Goal: Task Accomplishment & Management: Complete application form

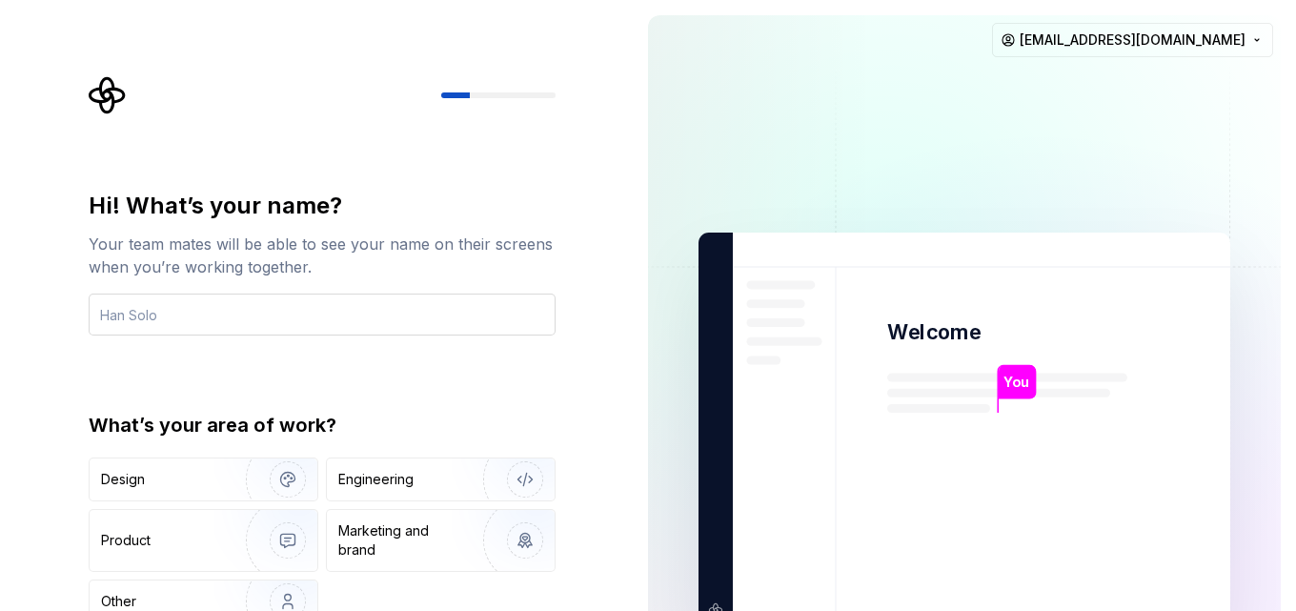
click at [192, 309] on input "text" at bounding box center [322, 314] width 467 height 42
type input "a"
type input "Anamul"
drag, startPoint x: 1005, startPoint y: 388, endPoint x: 1049, endPoint y: 379, distance: 44.7
click at [1009, 387] on p "Anamul" at bounding box center [1028, 382] width 51 height 21
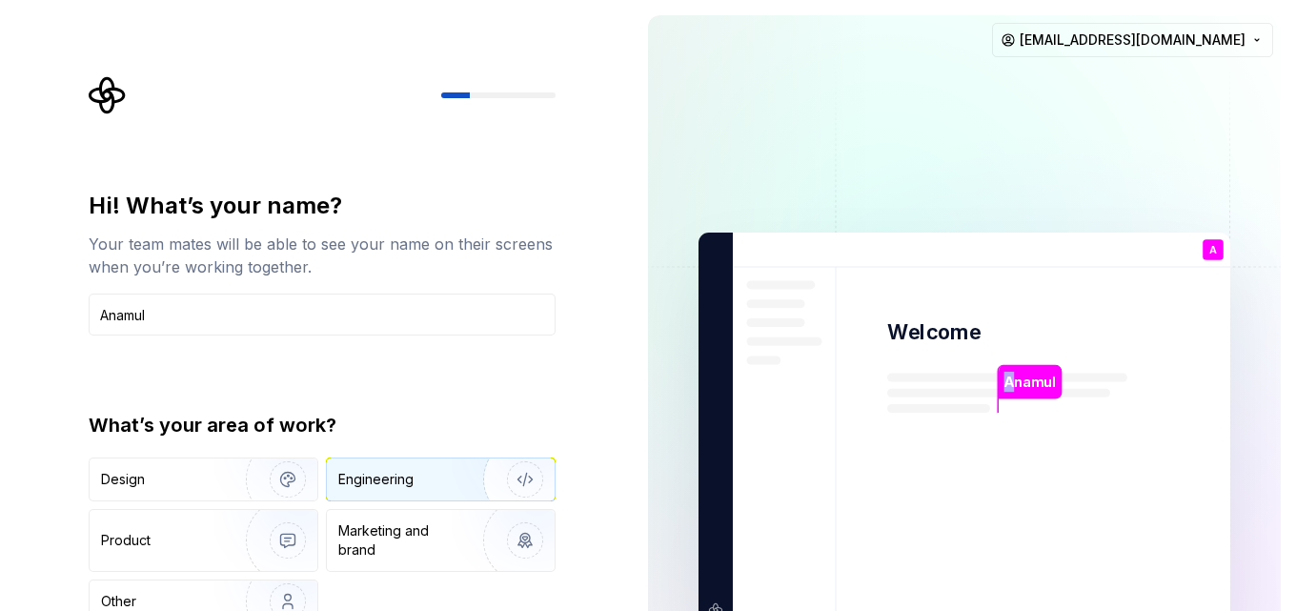
click at [402, 477] on div "Engineering" at bounding box center [375, 479] width 75 height 19
click at [517, 480] on img "button" at bounding box center [513, 479] width 122 height 128
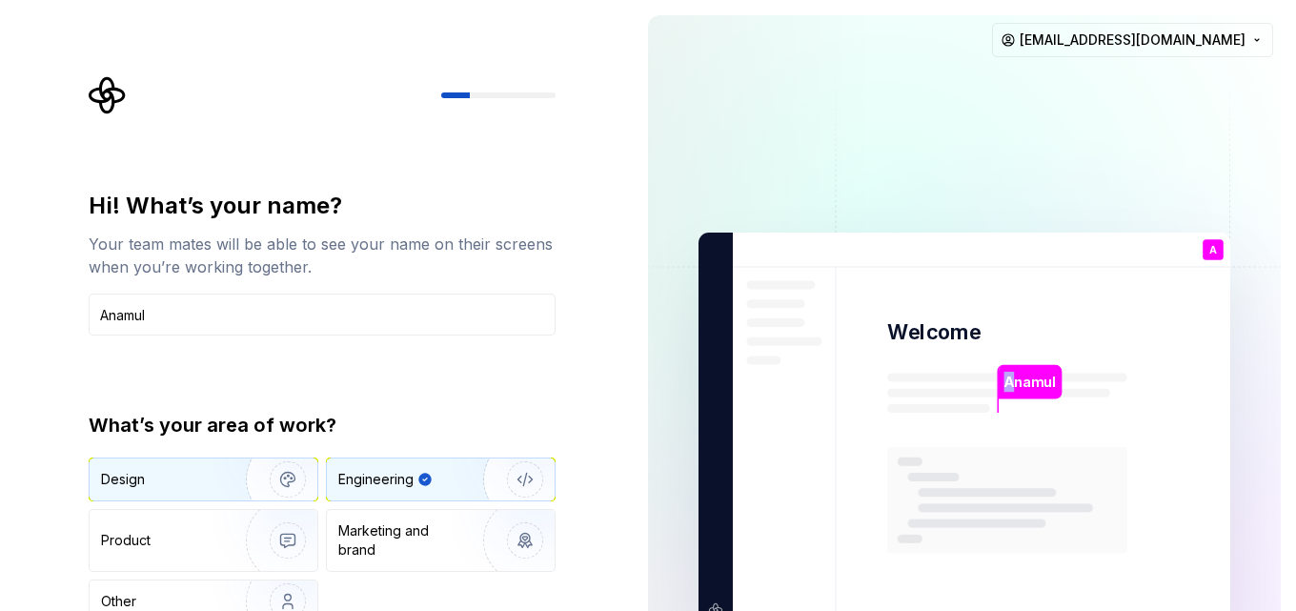
click at [180, 482] on div "Design" at bounding box center [161, 479] width 120 height 19
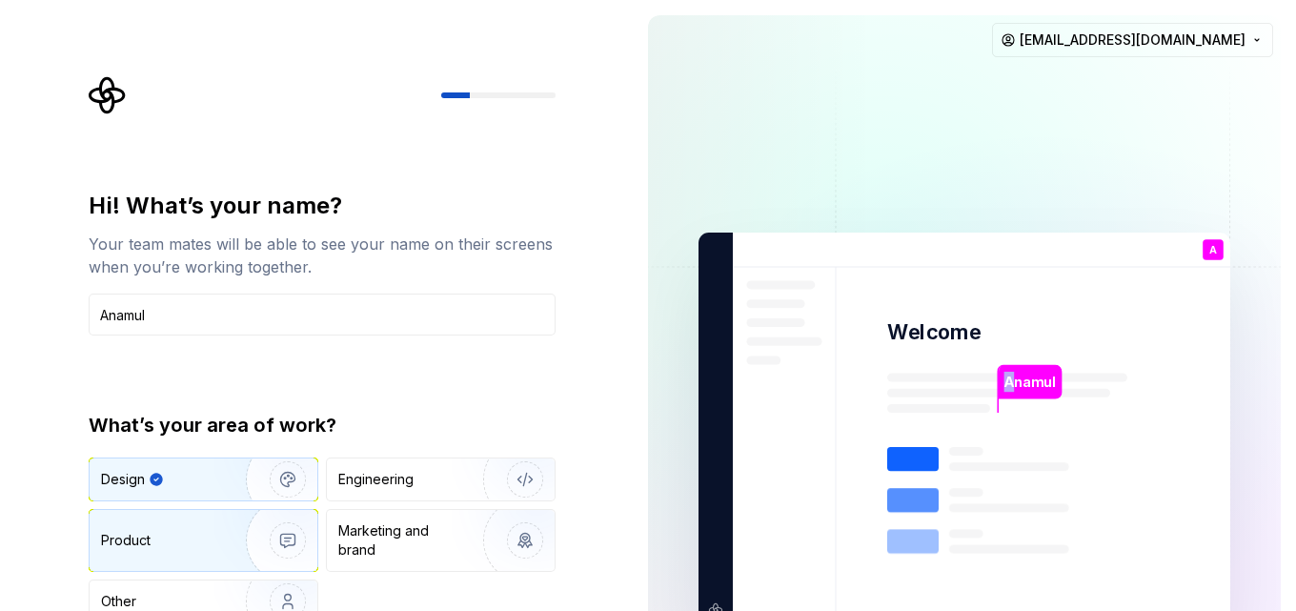
click at [236, 542] on img "button" at bounding box center [275, 540] width 122 height 128
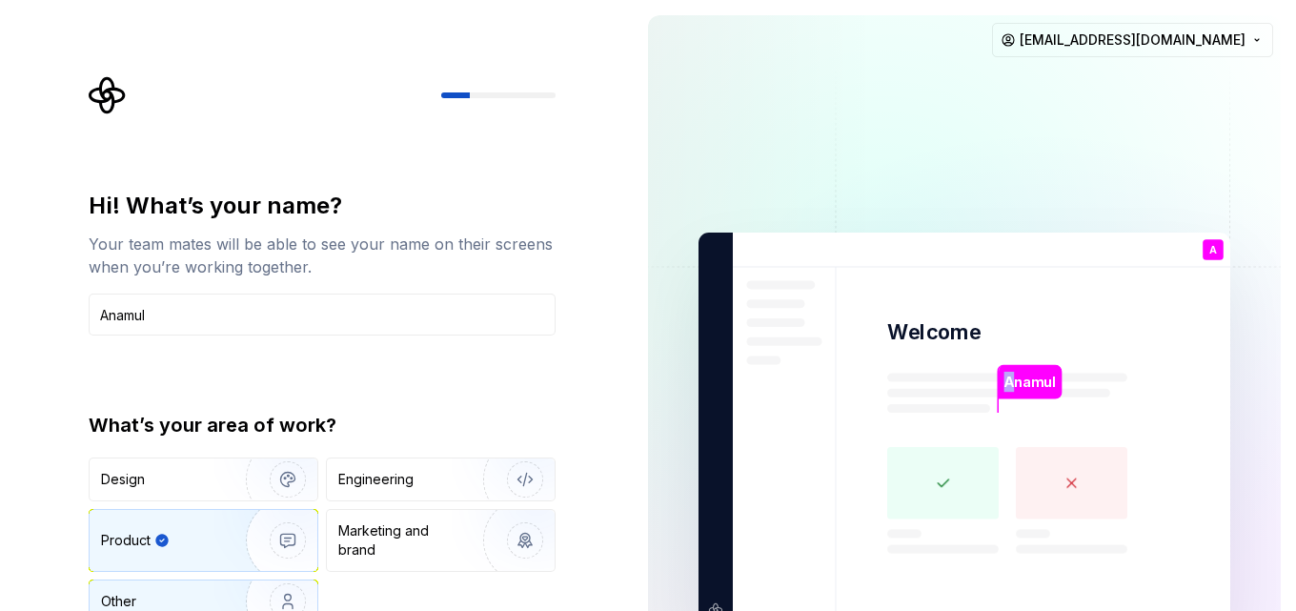
click at [265, 594] on img "button" at bounding box center [275, 601] width 122 height 128
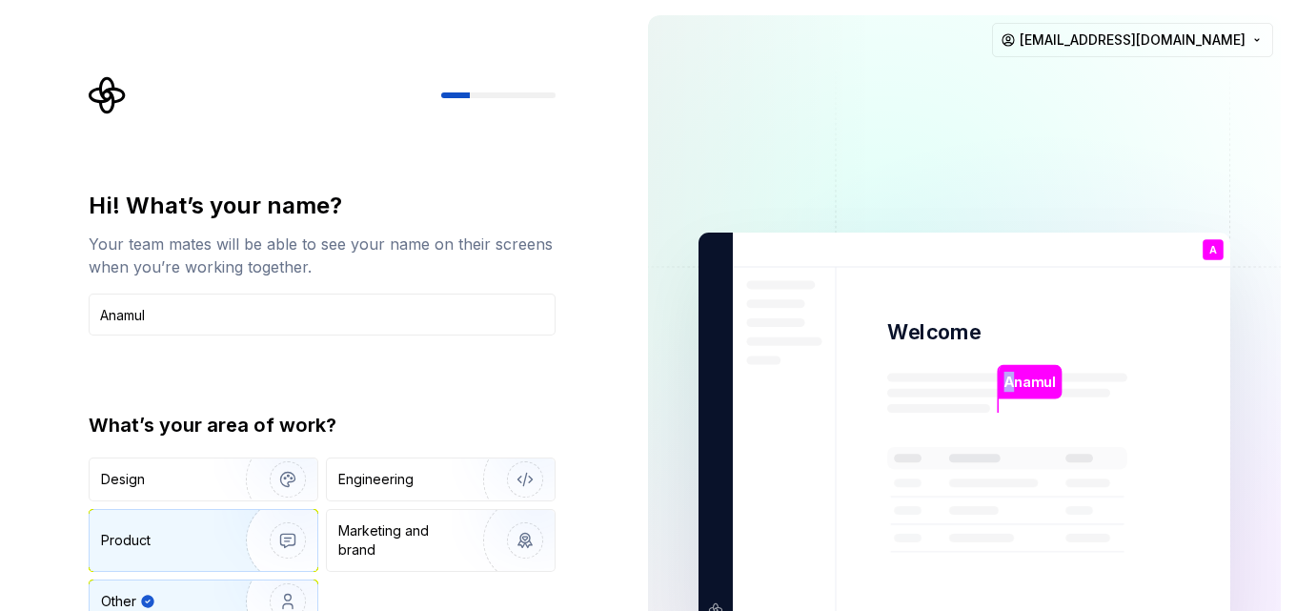
click at [243, 535] on img "button" at bounding box center [275, 540] width 122 height 128
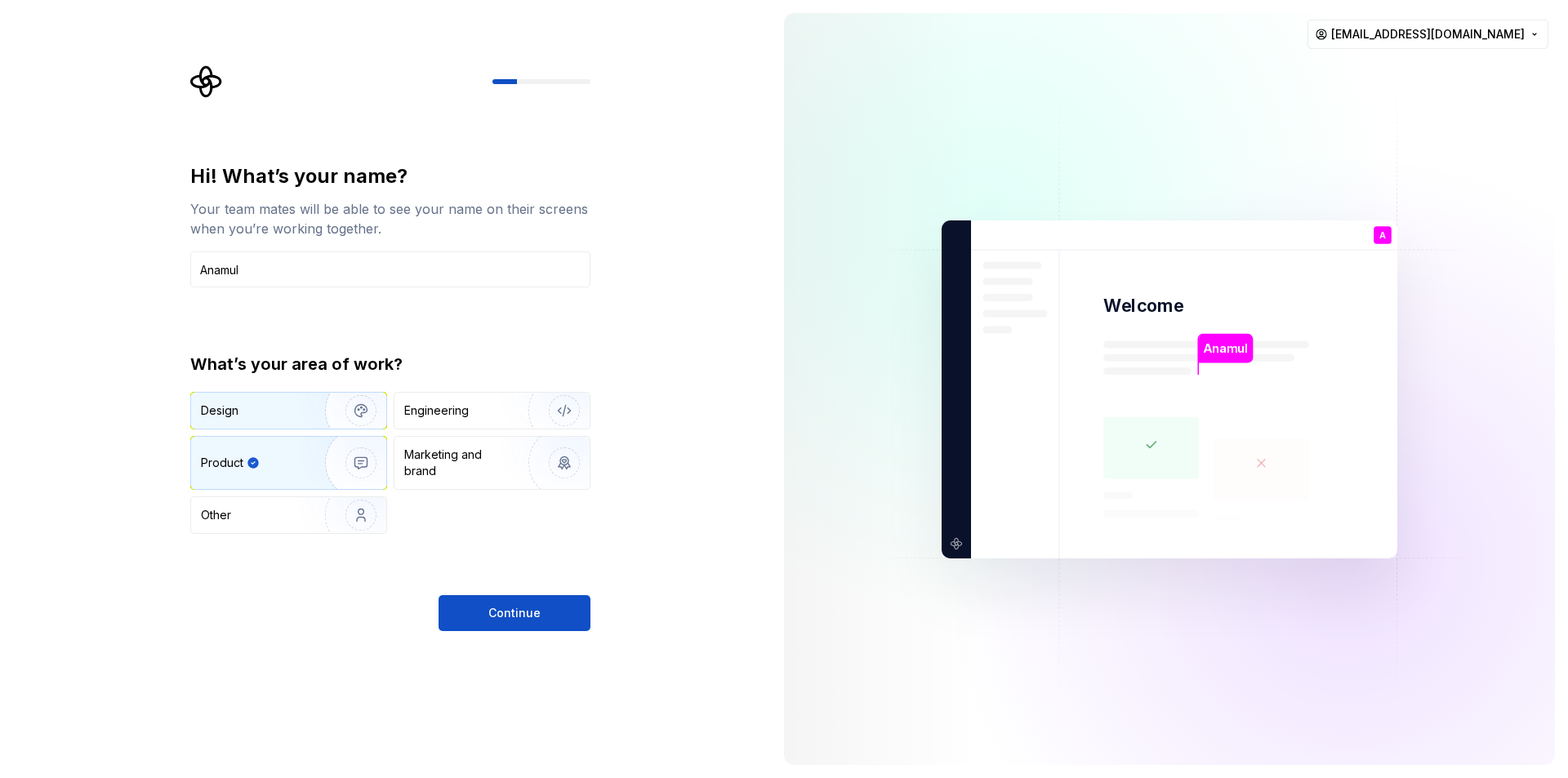
click at [329, 420] on img "button" at bounding box center [350, 410] width 105 height 110
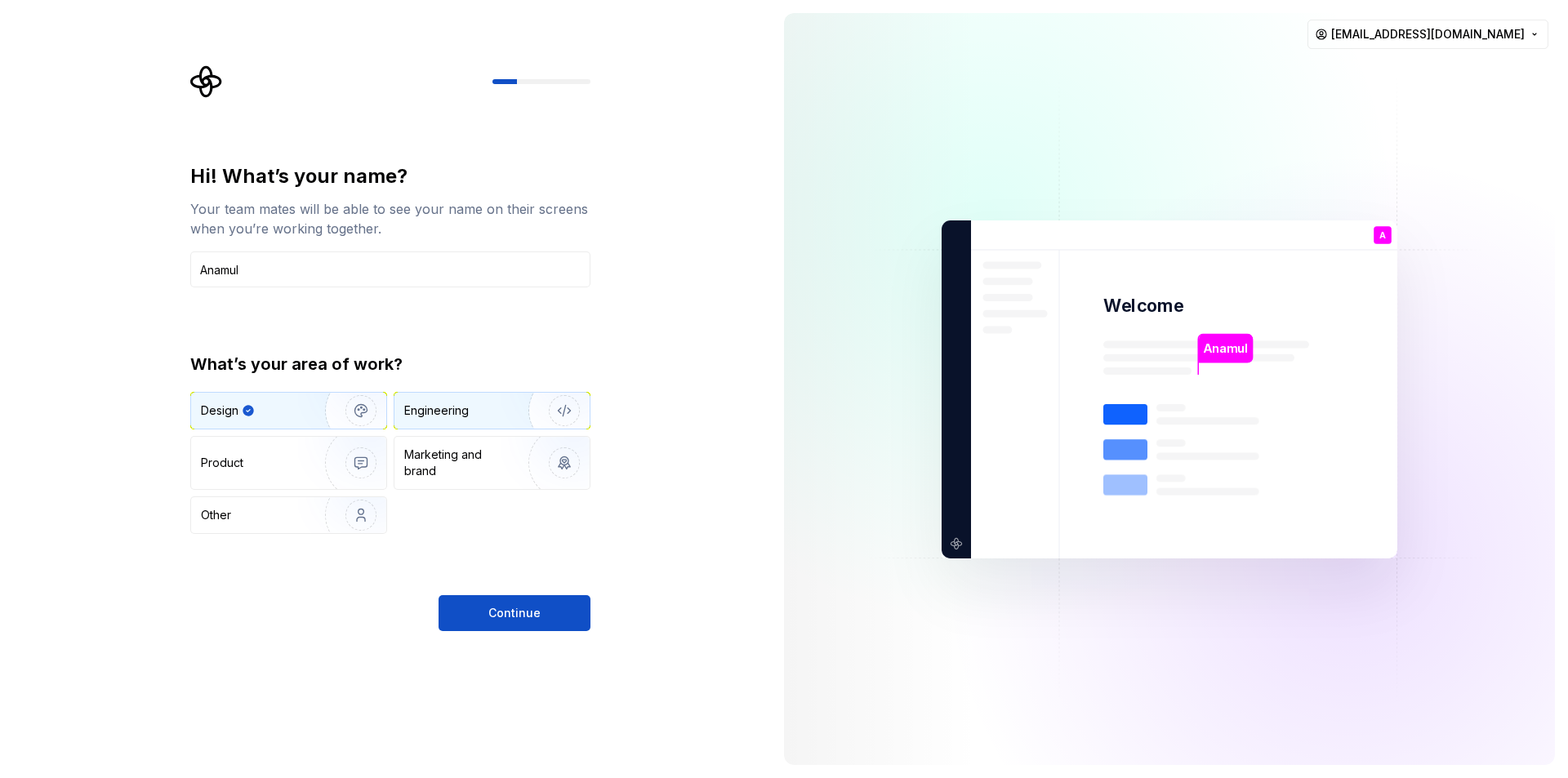
click at [476, 423] on div "Engineering" at bounding box center [492, 410] width 195 height 36
click at [338, 410] on img "button" at bounding box center [350, 410] width 105 height 110
click at [303, 451] on img "button" at bounding box center [350, 463] width 105 height 110
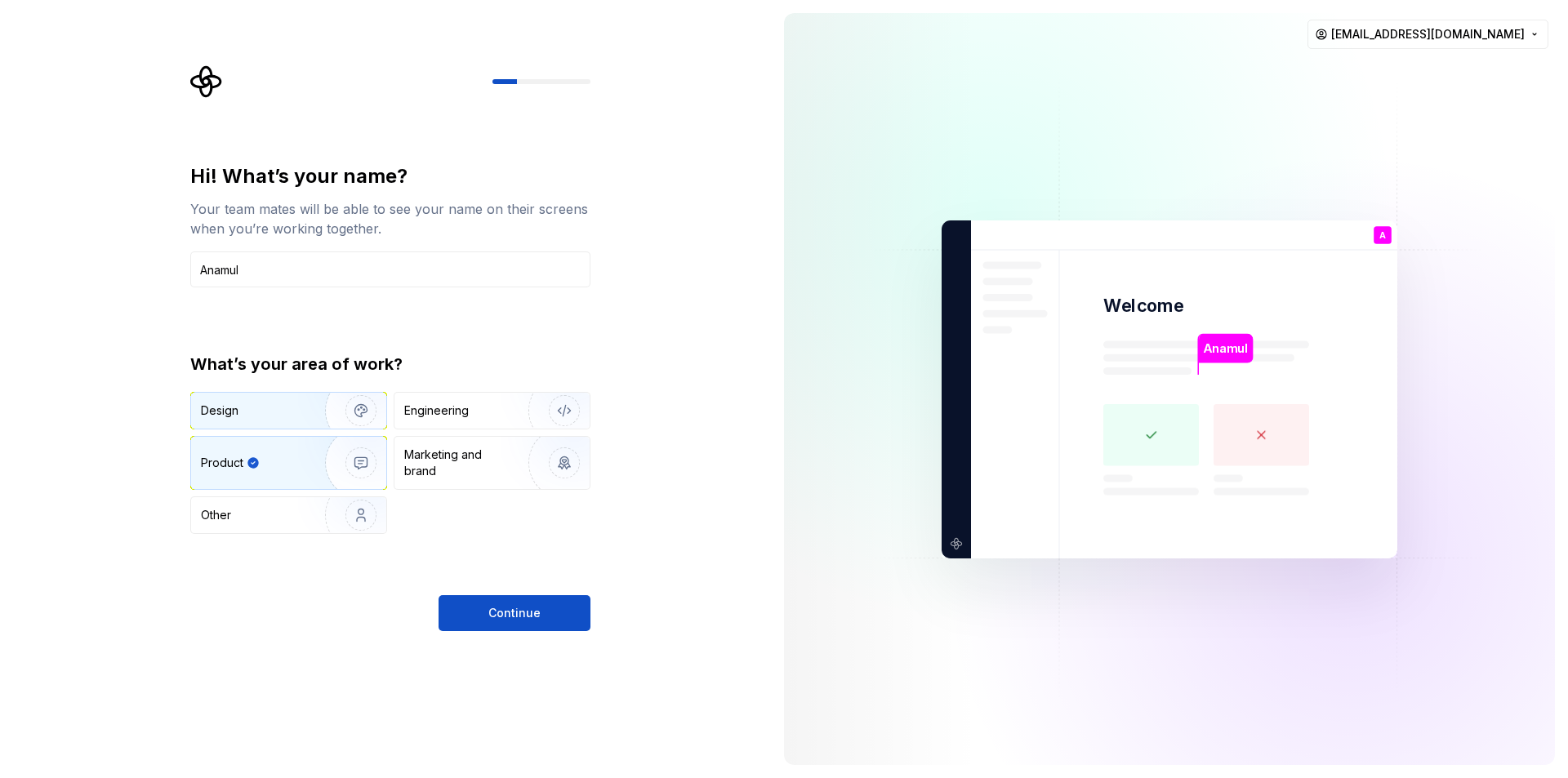
drag, startPoint x: 457, startPoint y: 414, endPoint x: 359, endPoint y: 423, distance: 98.4
click at [456, 413] on div "Engineering" at bounding box center [436, 410] width 64 height 16
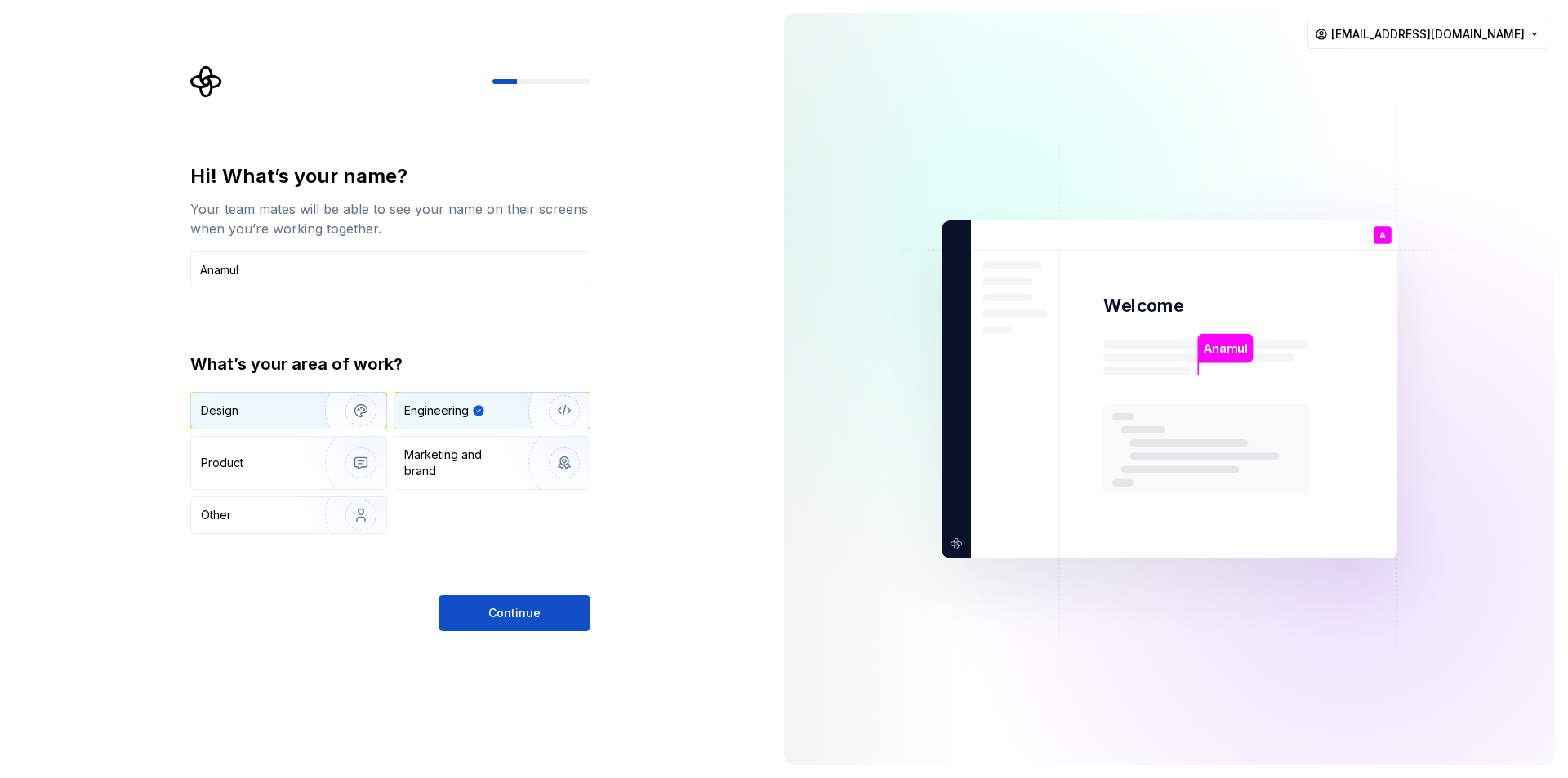
click at [338, 420] on img "button" at bounding box center [350, 410] width 105 height 110
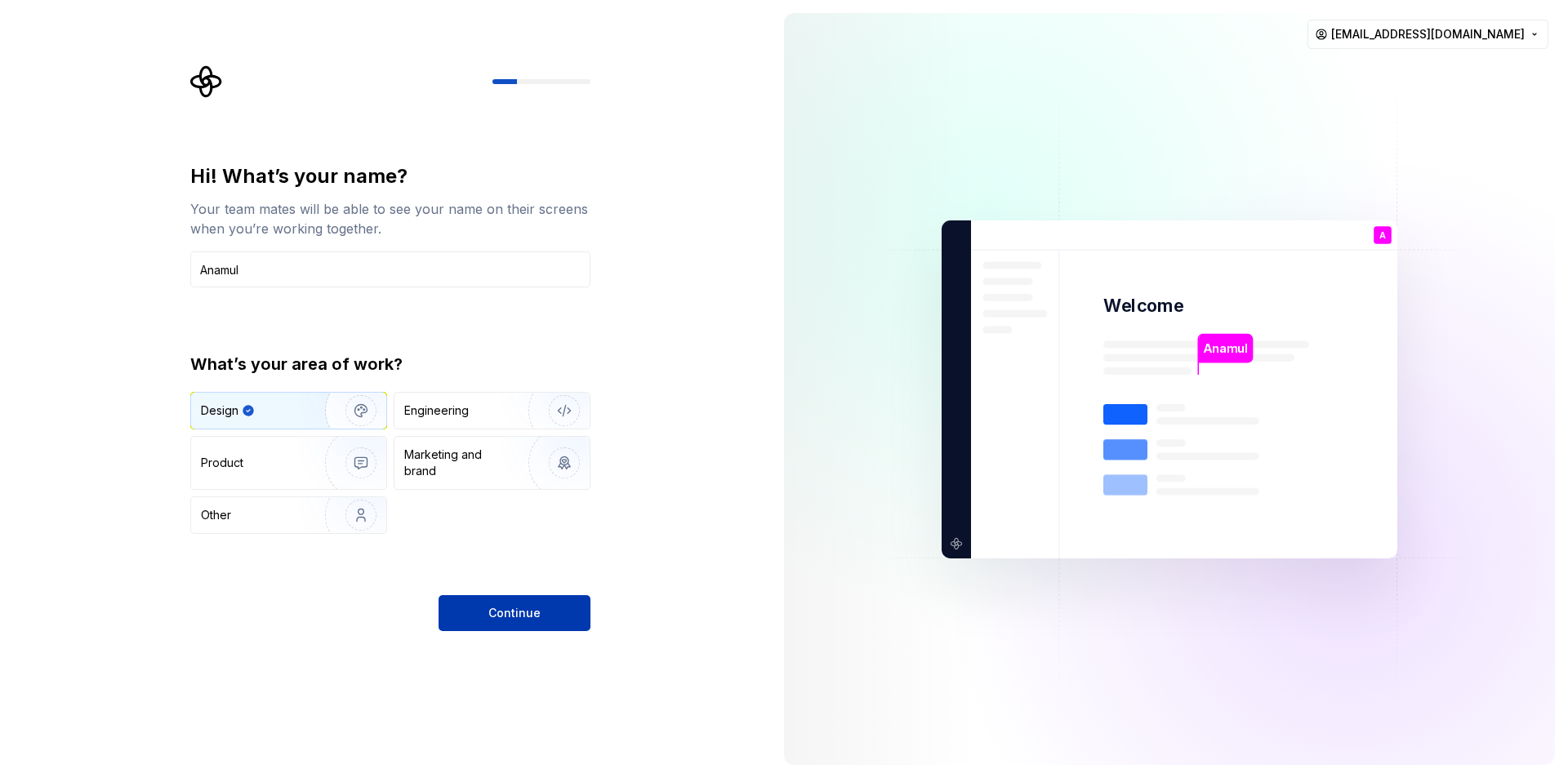
click at [483, 523] on button "Continue" at bounding box center [514, 613] width 152 height 36
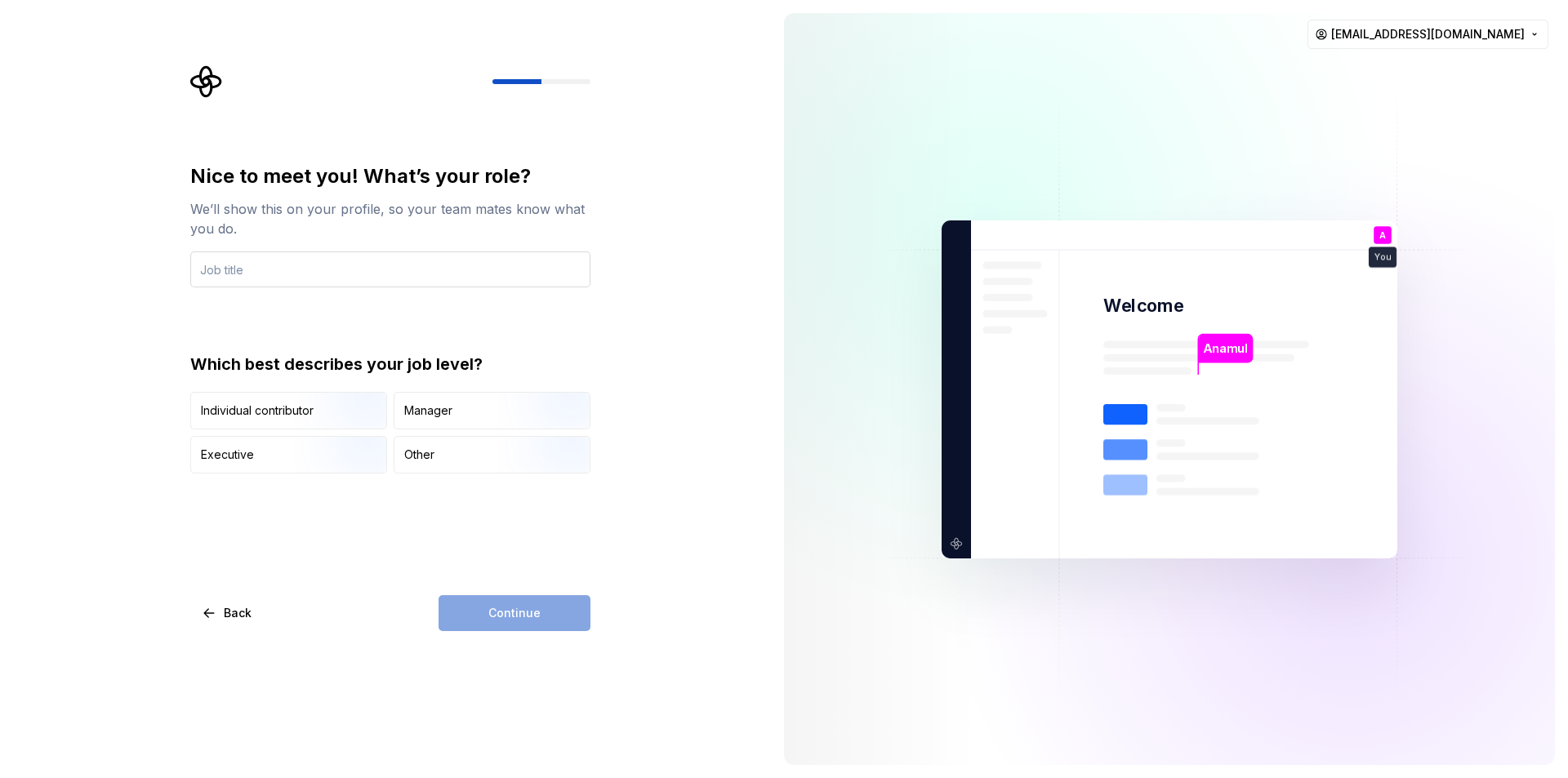
click at [332, 271] on input "text" at bounding box center [390, 269] width 400 height 36
type input "S"
type input "Front end developer"
click at [309, 416] on img "button" at bounding box center [347, 431] width 105 height 110
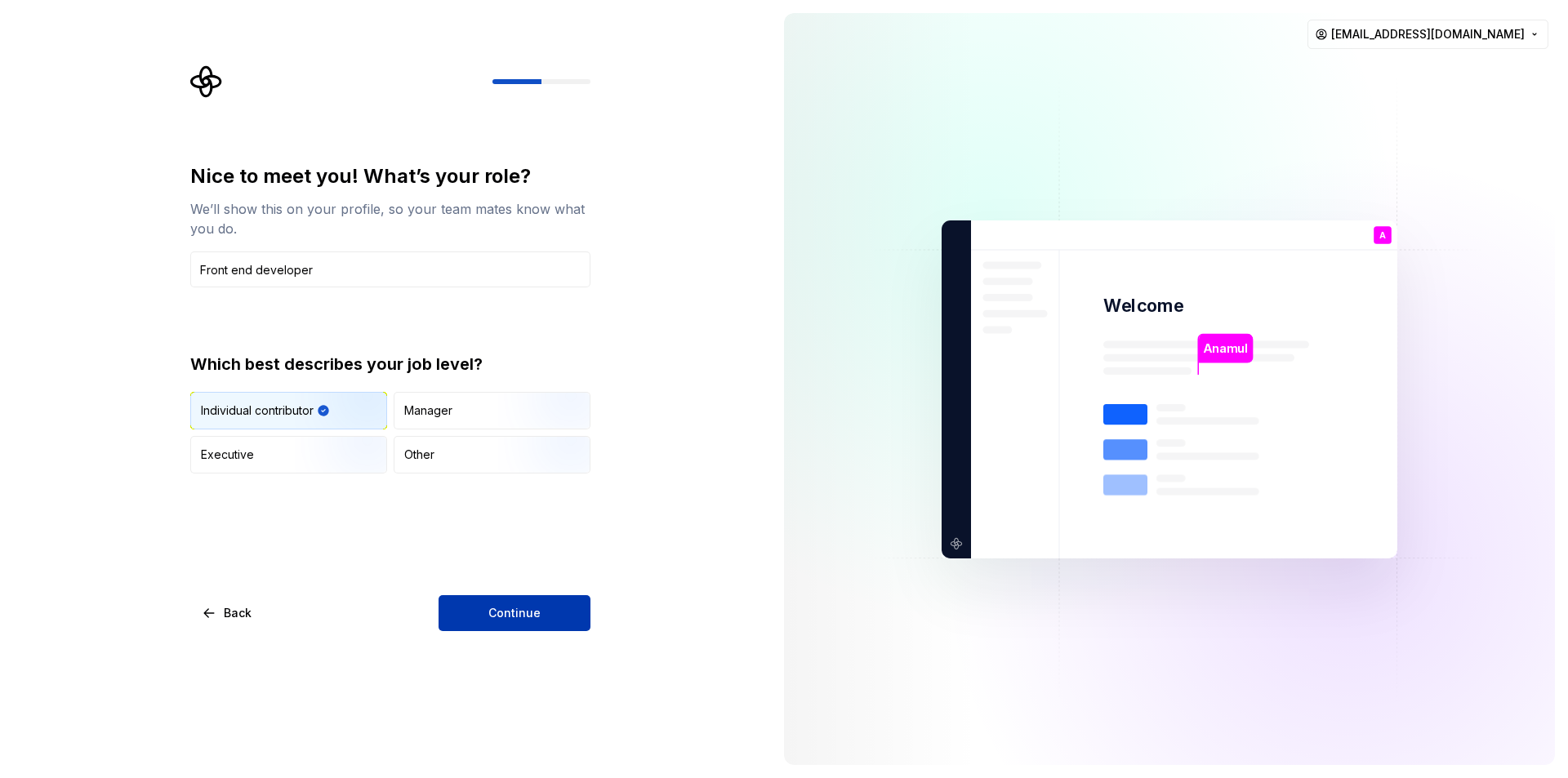
click at [508, 523] on span "Continue" at bounding box center [514, 613] width 52 height 16
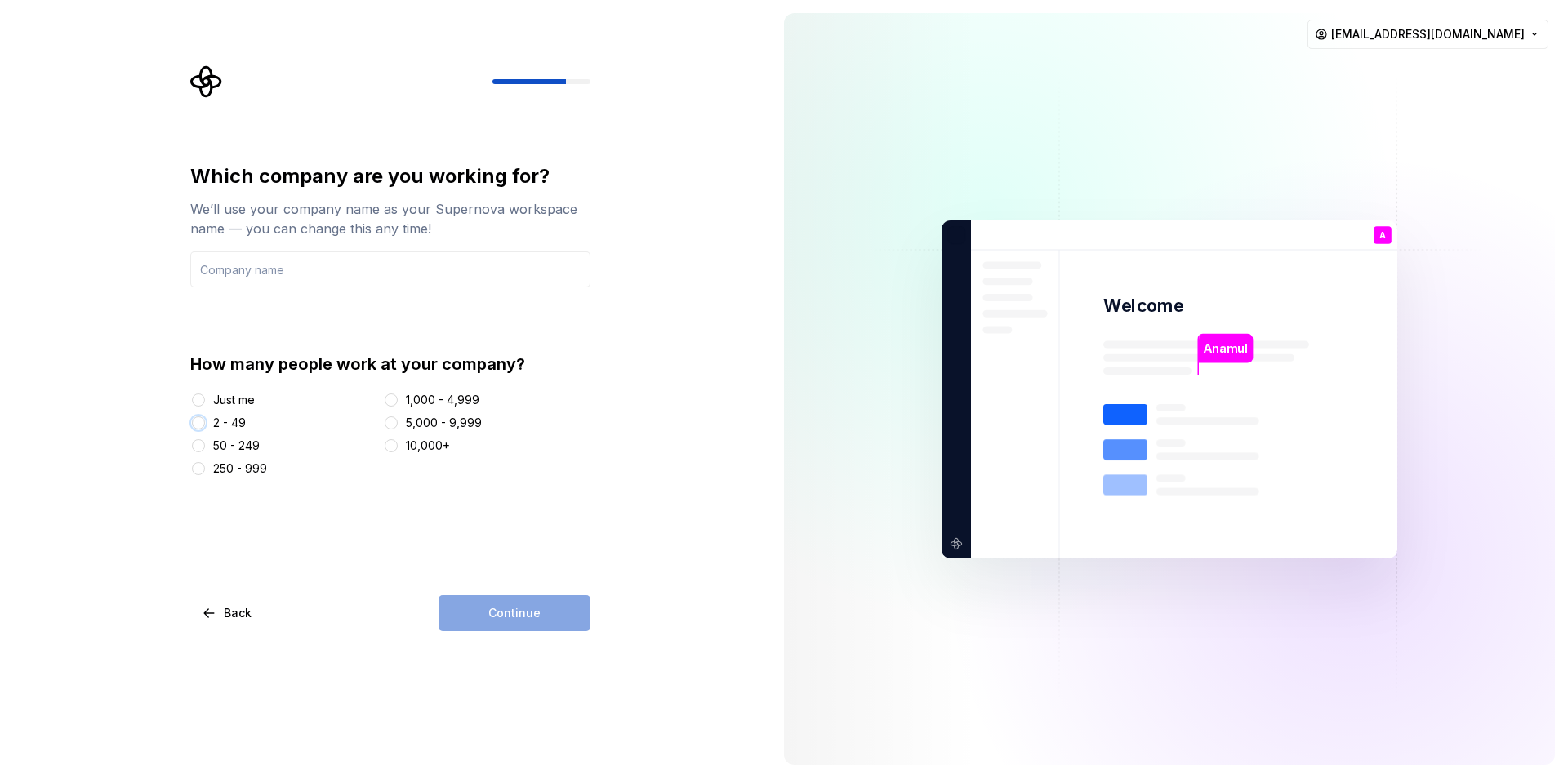
click at [198, 422] on button "2 - 49" at bounding box center [198, 422] width 13 height 13
click at [519, 523] on div "Continue" at bounding box center [514, 613] width 152 height 36
click at [203, 448] on button "50 - 249" at bounding box center [198, 446] width 13 height 13
click at [396, 401] on button "1,000 - 4,999" at bounding box center [391, 399] width 13 height 13
click at [278, 264] on input "text" at bounding box center [390, 269] width 400 height 36
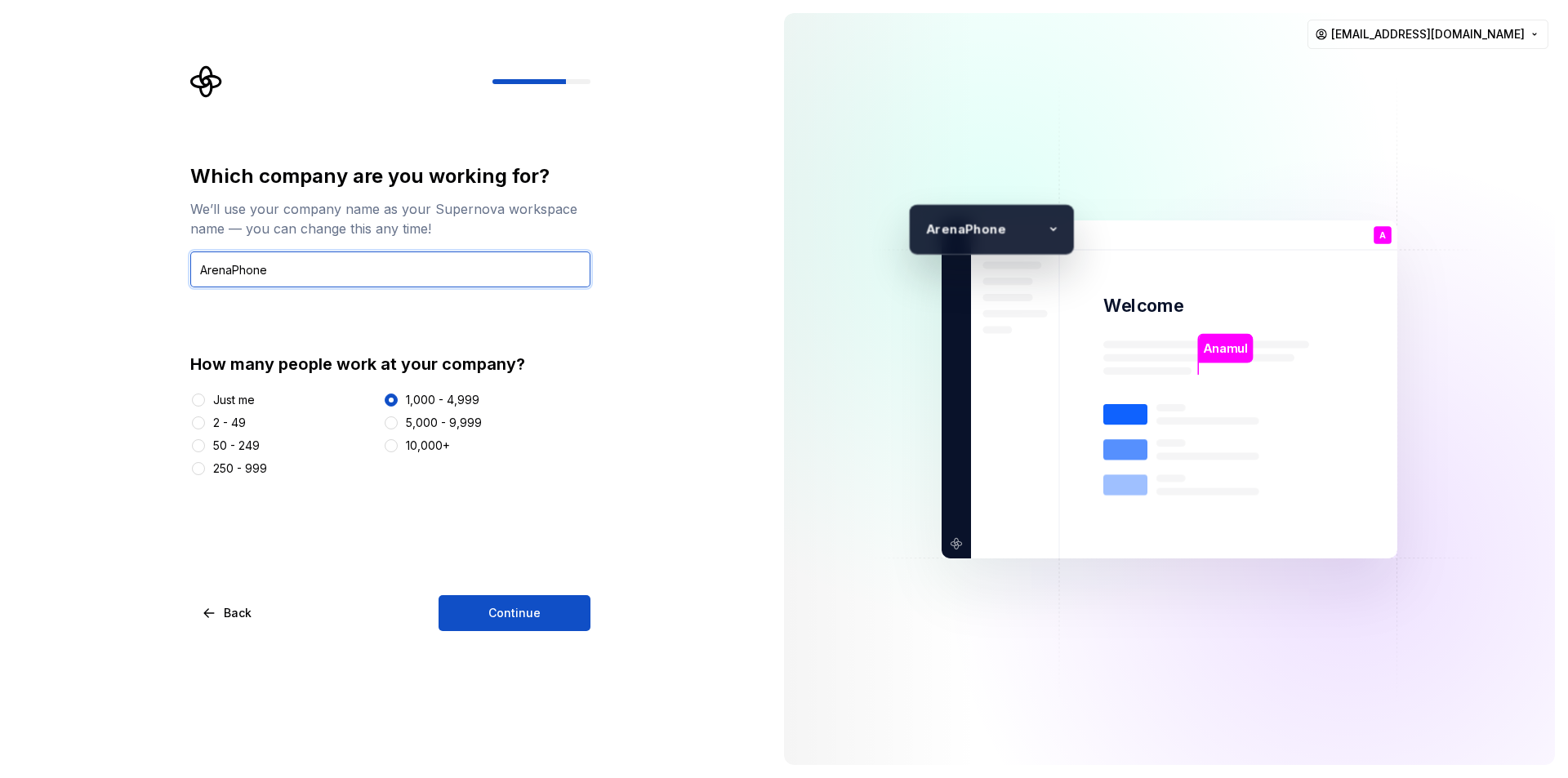
type input "ArenaPhone"
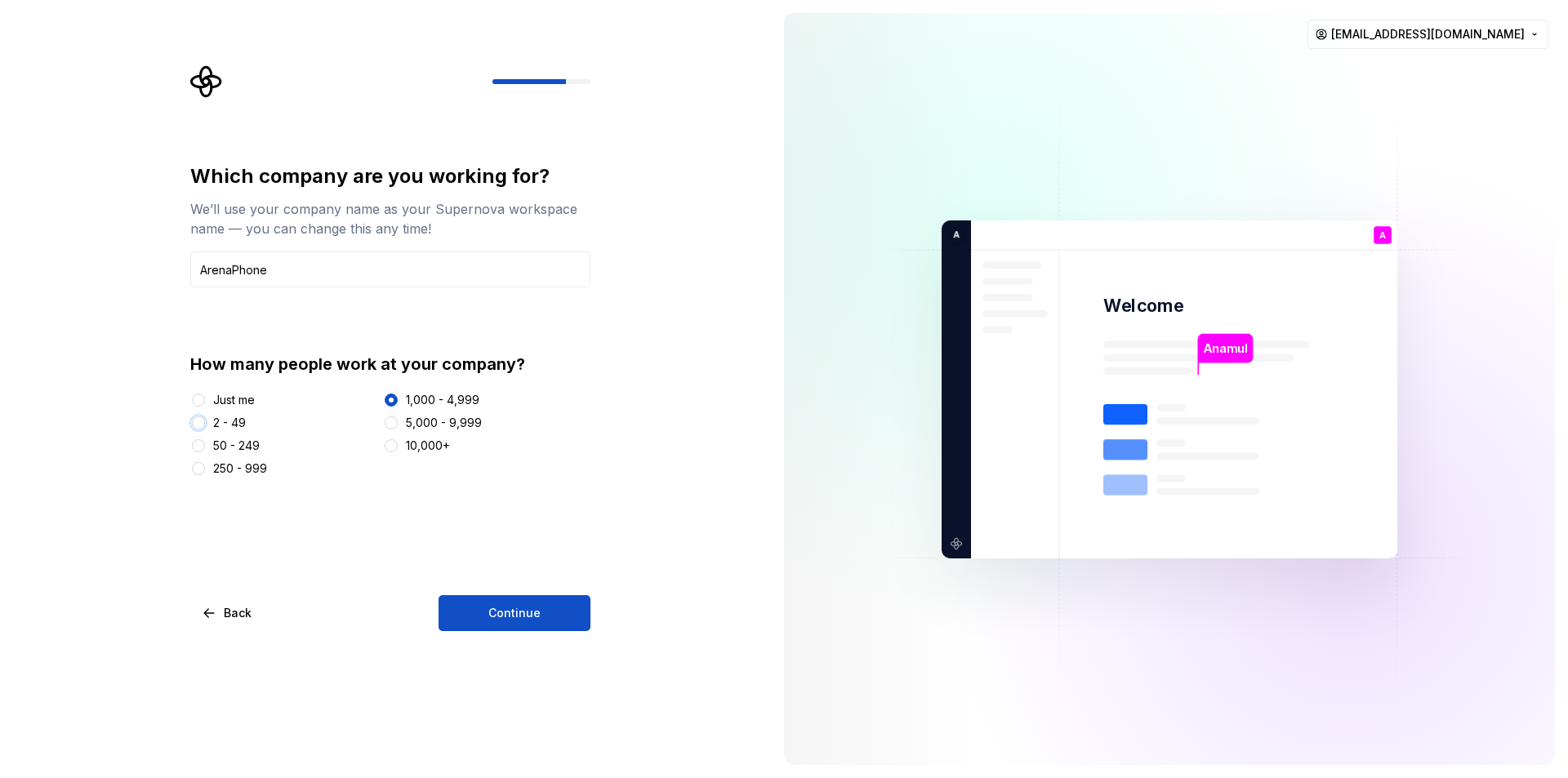
click at [200, 423] on button "2 - 49" at bounding box center [198, 422] width 13 height 13
click at [529, 523] on span "Continue" at bounding box center [514, 613] width 52 height 16
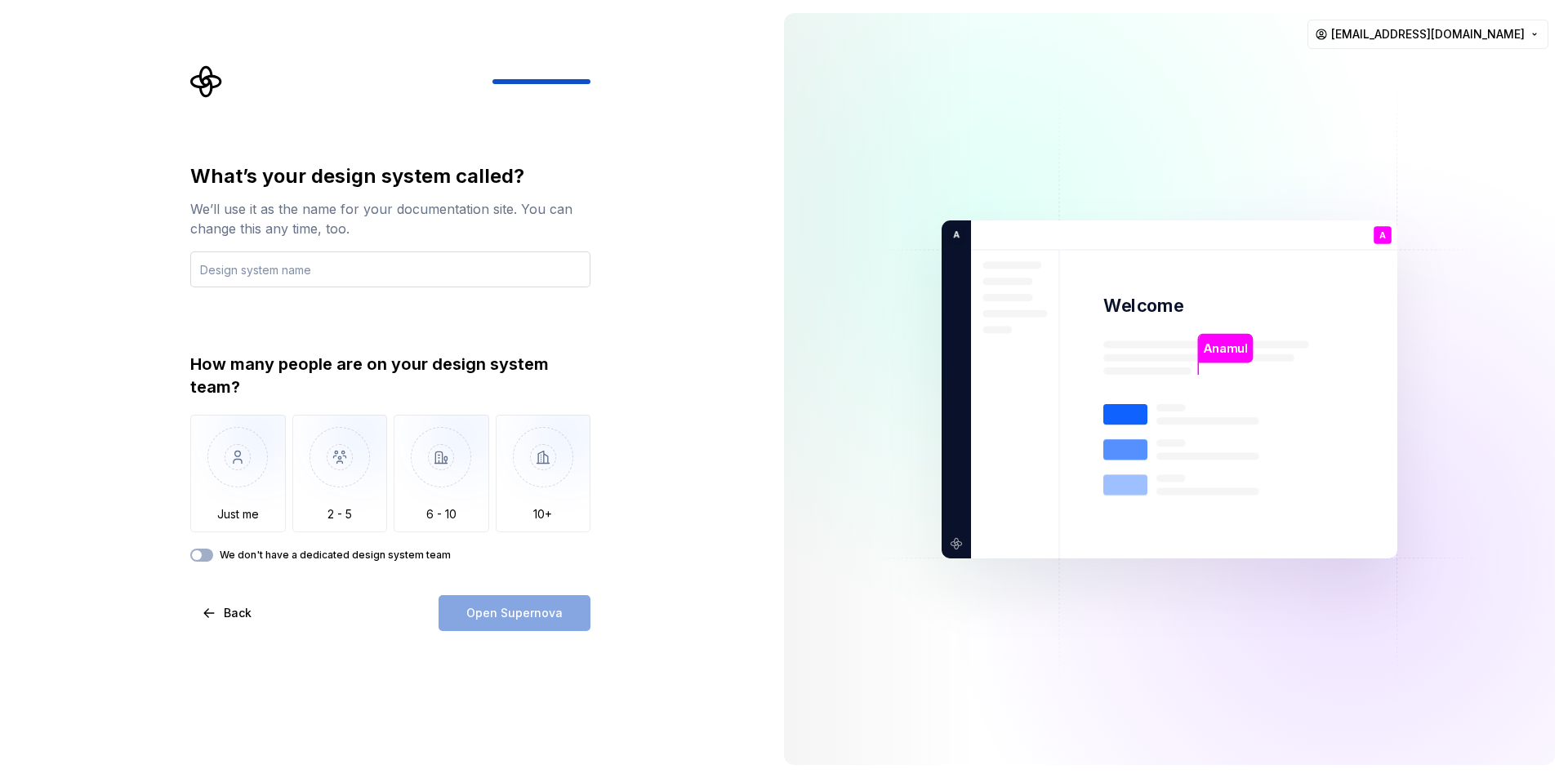
click at [272, 269] on input "text" at bounding box center [390, 269] width 400 height 36
type input "Front end"
click at [230, 473] on img "button" at bounding box center [237, 470] width 95 height 110
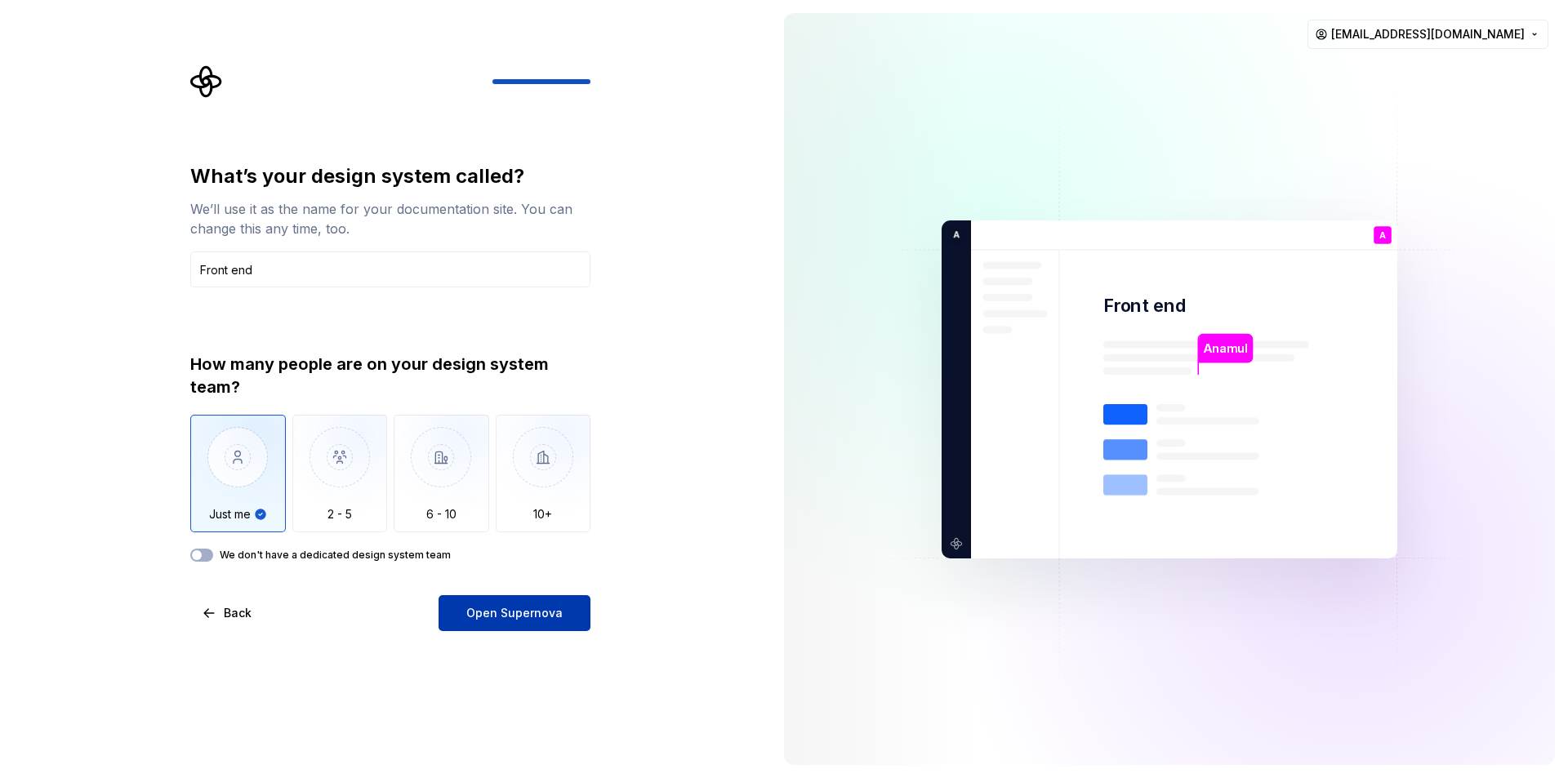
click at [514, 523] on span "Open Supernova" at bounding box center [514, 613] width 96 height 16
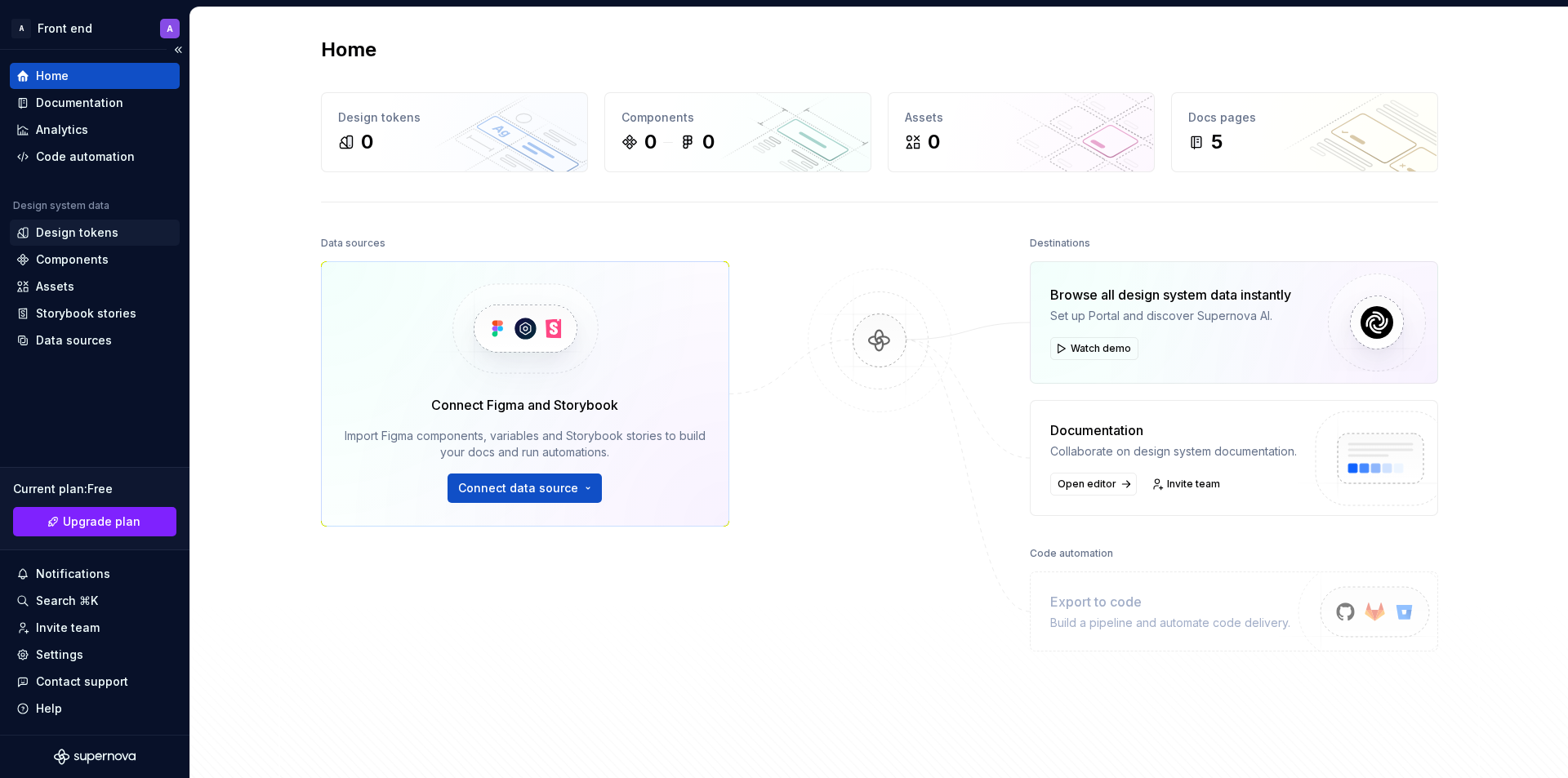
click at [91, 238] on div "Design tokens" at bounding box center [77, 232] width 82 height 16
